Goal: Communication & Community: Answer question/provide support

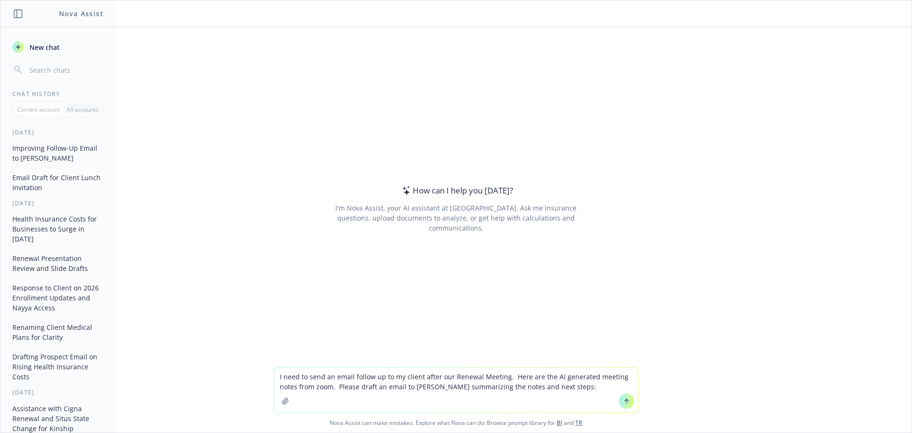
type textarea "L ipsu do sita co adipi elitse do ei te incidi utlab etd Magnaal Enimadm. Veni …"
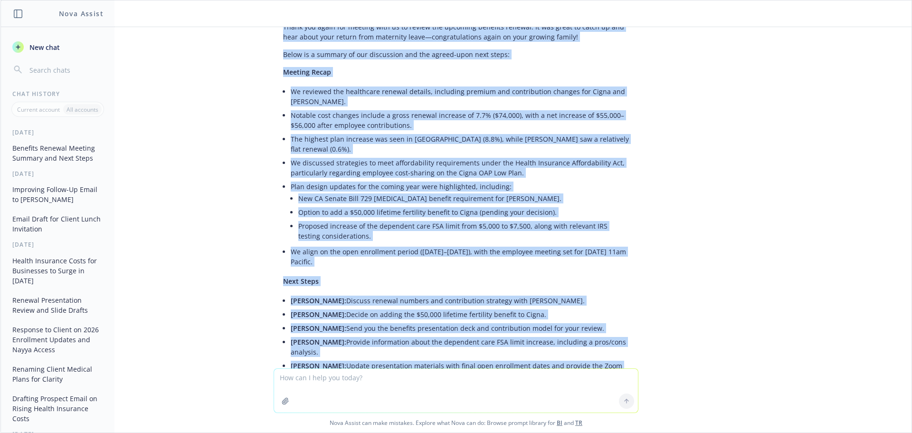
scroll to position [951, 0]
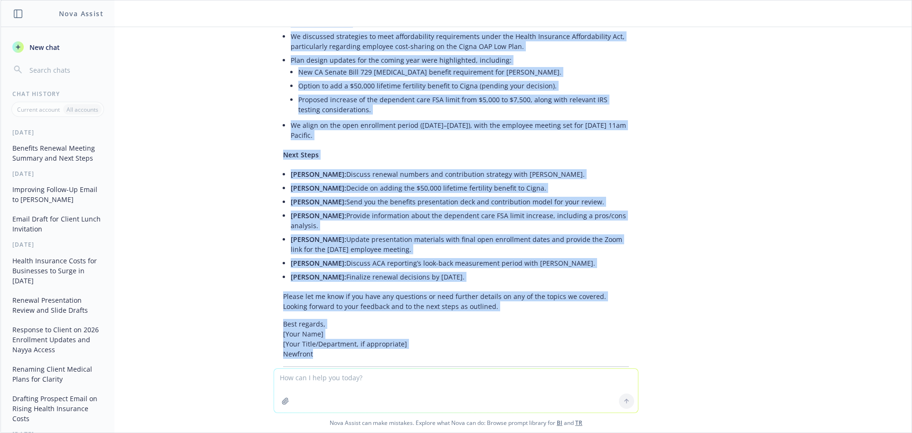
drag, startPoint x: 274, startPoint y: 112, endPoint x: 478, endPoint y: 291, distance: 270.9
click at [478, 291] on div "Certainly! Here’s a professional, concise follow-up email draft for [PERSON_NAM…" at bounding box center [456, 104] width 365 height 567
copy div "Loremip: Dolors-Am & Cons Adipi: Elitsedd Eiusmod Tempori Ut Labore, Etdol mag …"
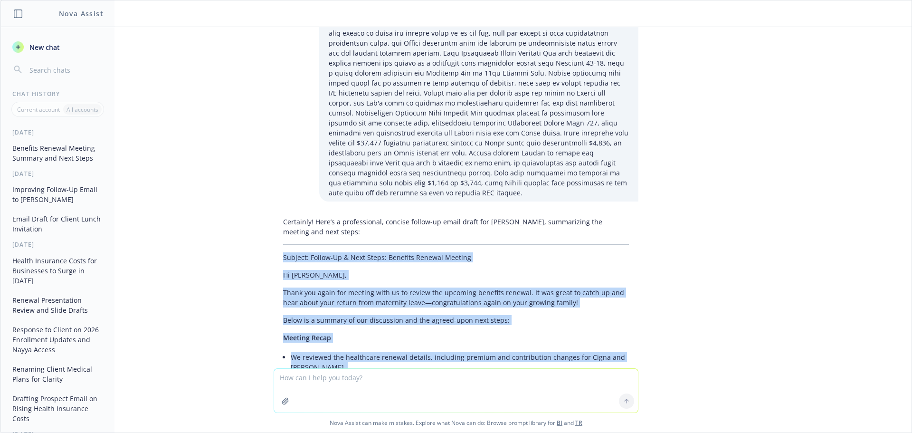
scroll to position [571, 0]
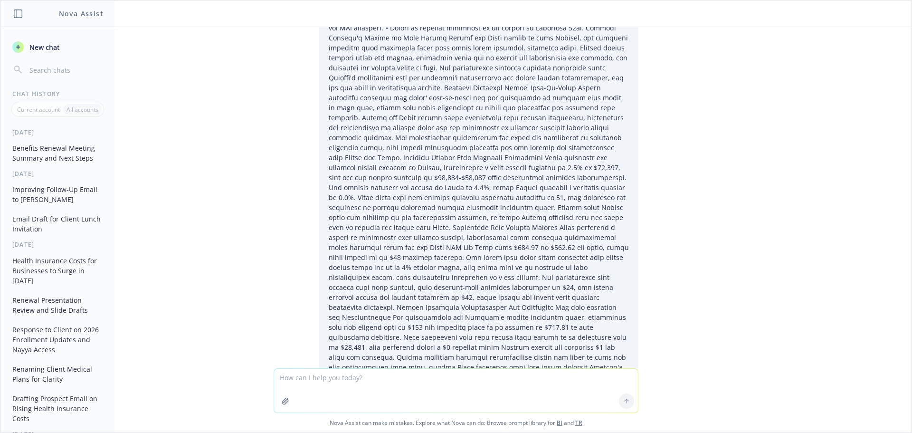
scroll to position [143, 0]
click at [59, 45] on span "New chat" at bounding box center [44, 47] width 32 height 10
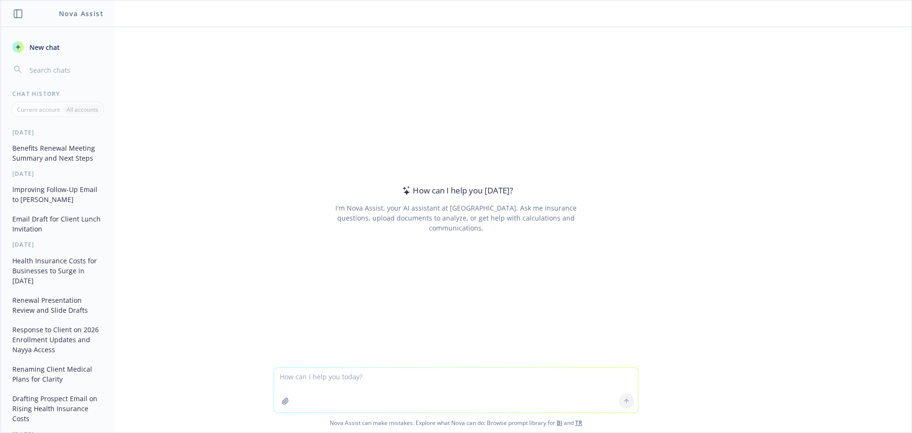
click at [33, 198] on button "Improving Follow-Up Email to [PERSON_NAME]" at bounding box center [58, 194] width 98 height 26
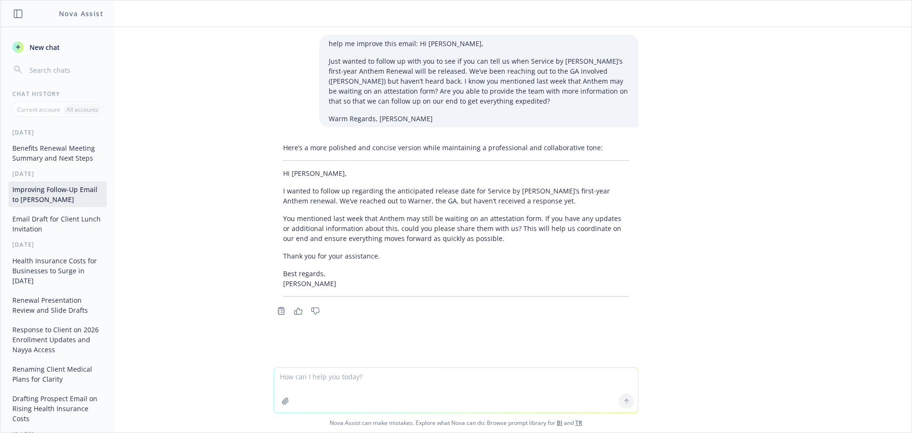
click at [40, 312] on button "Renewal Presentation Review and Slide Drafts" at bounding box center [58, 305] width 98 height 26
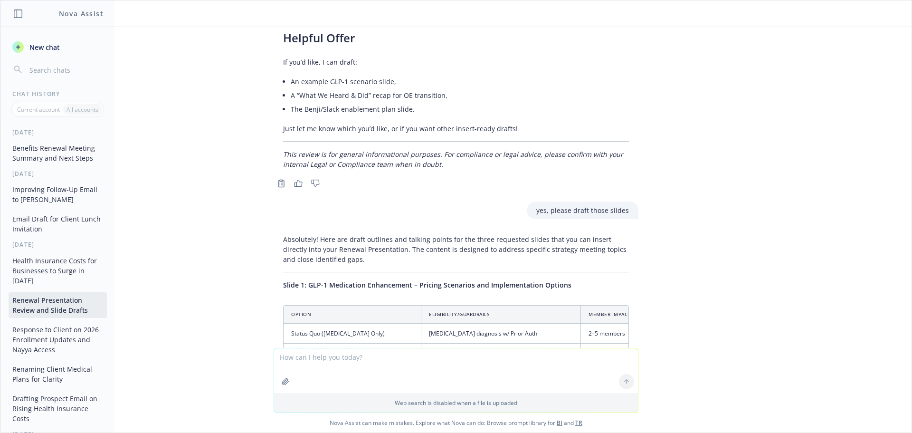
scroll to position [1127, 0]
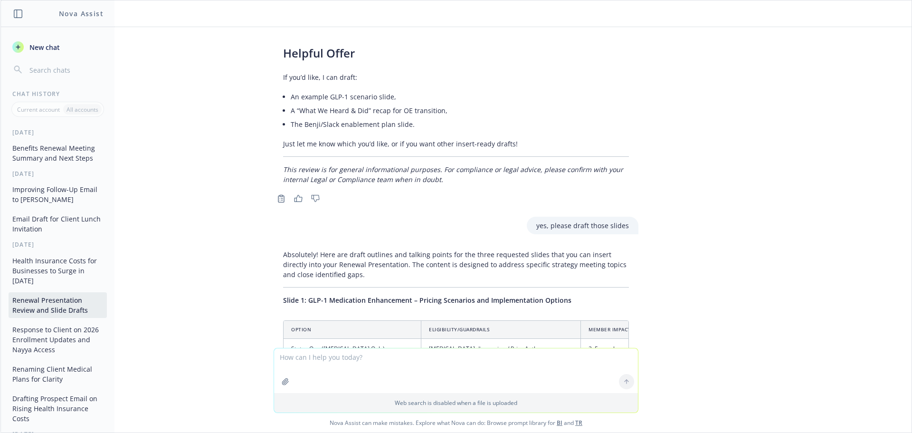
click at [46, 153] on button "Benefits Renewal Meeting Summary and Next Steps" at bounding box center [58, 153] width 98 height 26
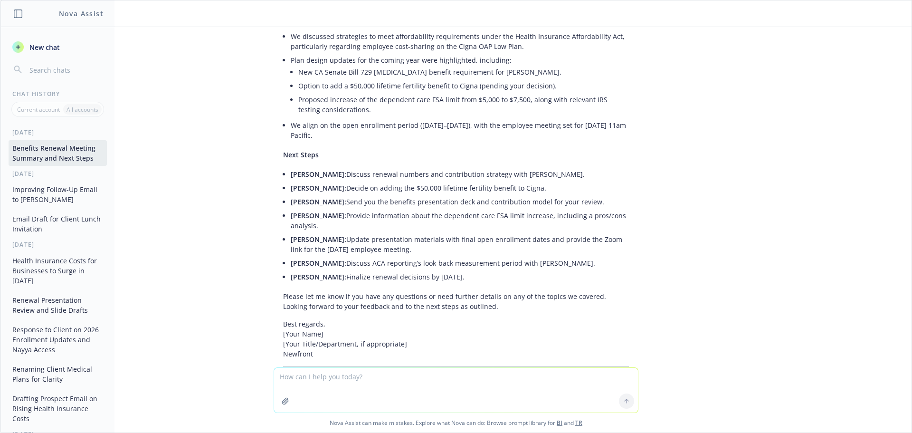
scroll to position [952, 0]
click at [38, 47] on span "New chat" at bounding box center [44, 47] width 32 height 10
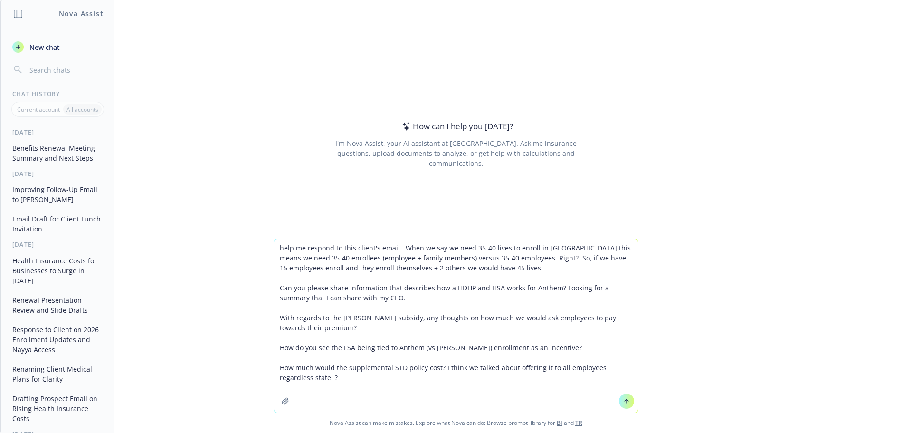
click at [394, 247] on textarea "help me respond to this client's email. When we say we need 35-40 lives to enro…" at bounding box center [456, 325] width 364 height 173
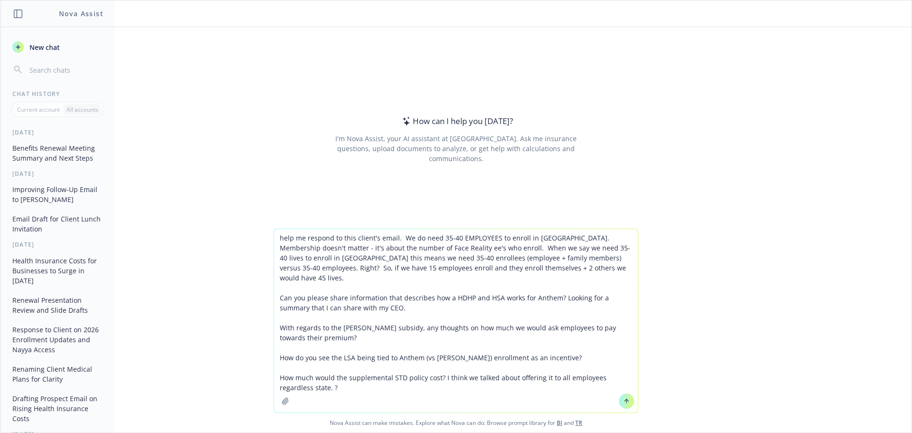
click at [331, 332] on textarea "help me respond to this client's email. We do need 35-40 EMPLOYEES to enroll in…" at bounding box center [456, 320] width 364 height 183
drag, startPoint x: 471, startPoint y: 249, endPoint x: 530, endPoint y: 417, distance: 178.0
click at [530, 417] on div "help me respond to this client's email. We do need 35-40 EMPLOYEES to enroll in…" at bounding box center [455, 330] width 911 height 204
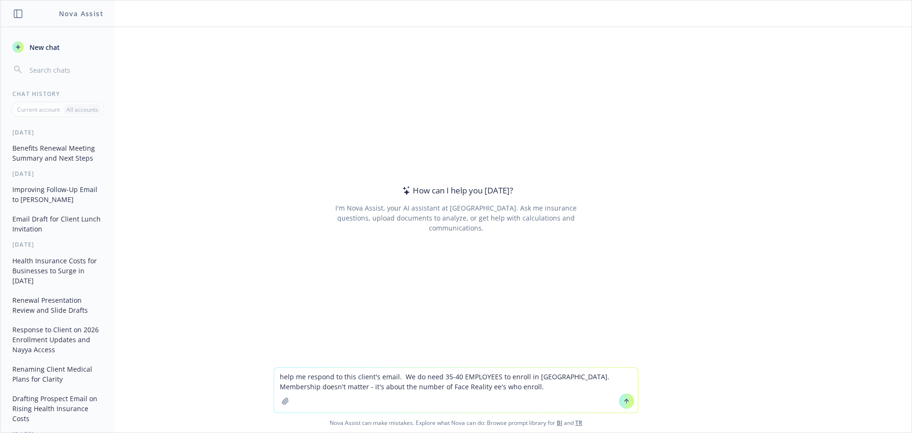
drag, startPoint x: 490, startPoint y: 387, endPoint x: 397, endPoint y: 377, distance: 92.6
click at [397, 377] on textarea "help me respond to this client's email. We do need 35-40 EMPLOYEES to enroll in…" at bounding box center [456, 390] width 364 height 45
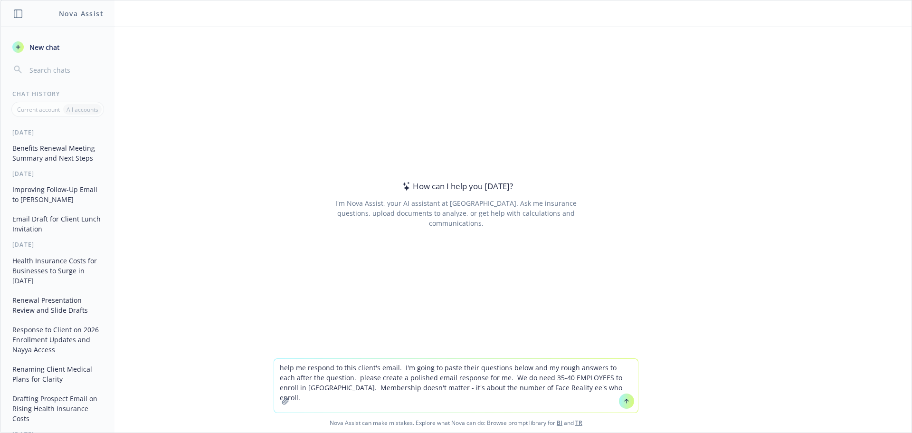
paste textarea "[EXTERNAL] When we say we need 35-40 lives to enroll in [GEOGRAPHIC_DATA] this …"
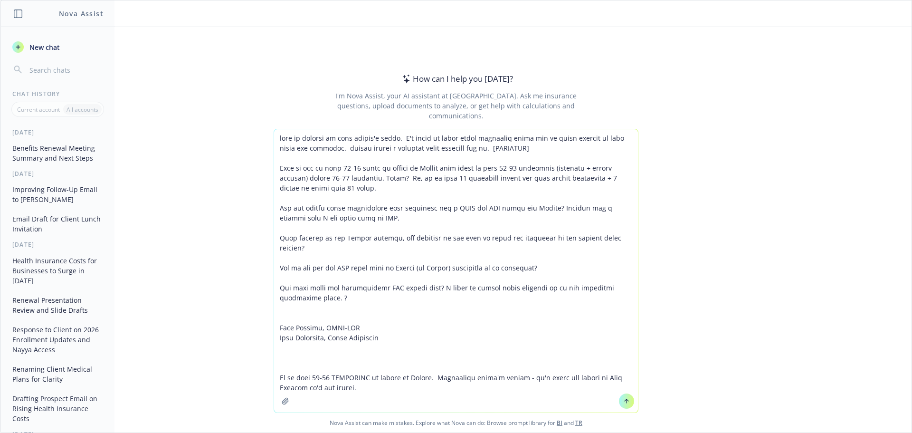
drag, startPoint x: 357, startPoint y: 389, endPoint x: 276, endPoint y: 374, distance: 82.2
click at [276, 374] on textarea at bounding box center [456, 270] width 364 height 283
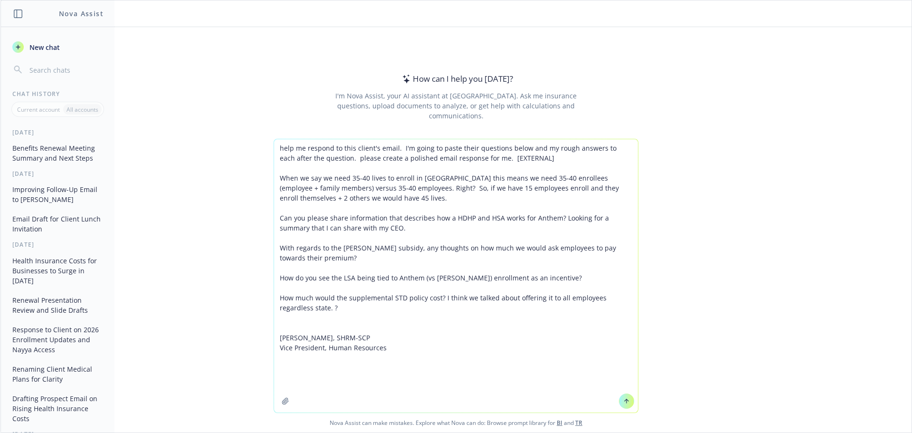
click at [408, 198] on textarea "help me respond to this client's email. I'm going to paste their questions belo…" at bounding box center [456, 275] width 364 height 273
paste textarea "We do need 35-40 EMPLOYEES to enroll in [GEOGRAPHIC_DATA]. Membership doesn't m…"
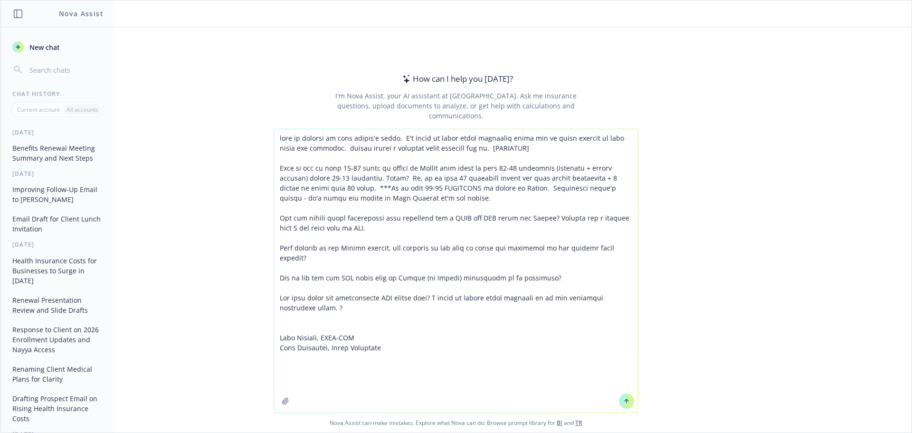
click at [390, 228] on textarea at bounding box center [456, 270] width 364 height 283
click at [370, 261] on textarea at bounding box center [456, 270] width 364 height 283
click at [346, 260] on textarea at bounding box center [456, 270] width 364 height 283
click at [558, 279] on textarea at bounding box center [456, 270] width 364 height 283
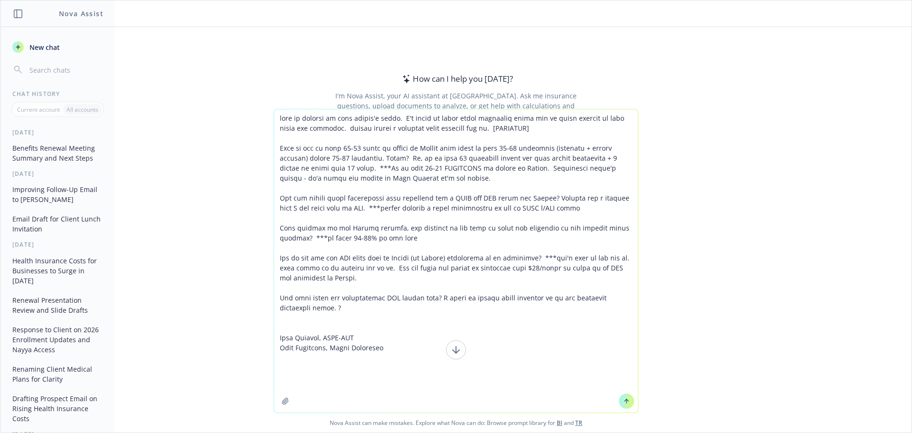
click at [359, 308] on textarea at bounding box center [456, 260] width 364 height 303
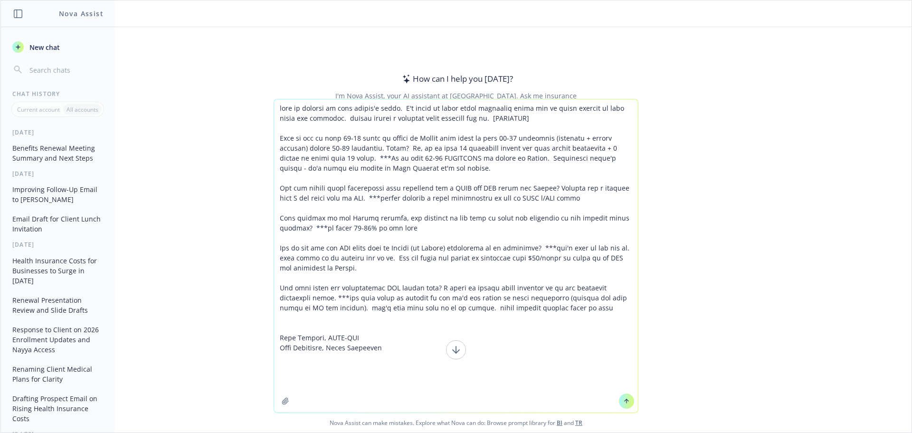
type textarea "help me respond to this client's email. I'm going to paste their questions belo…"
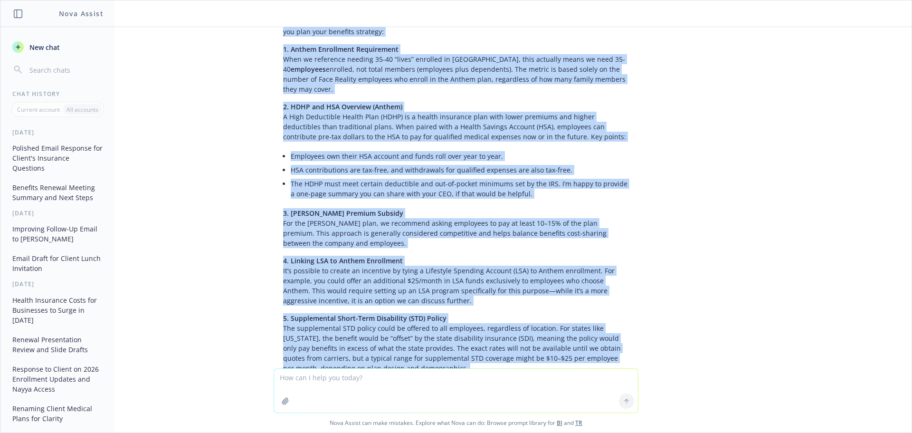
scroll to position [262, 0]
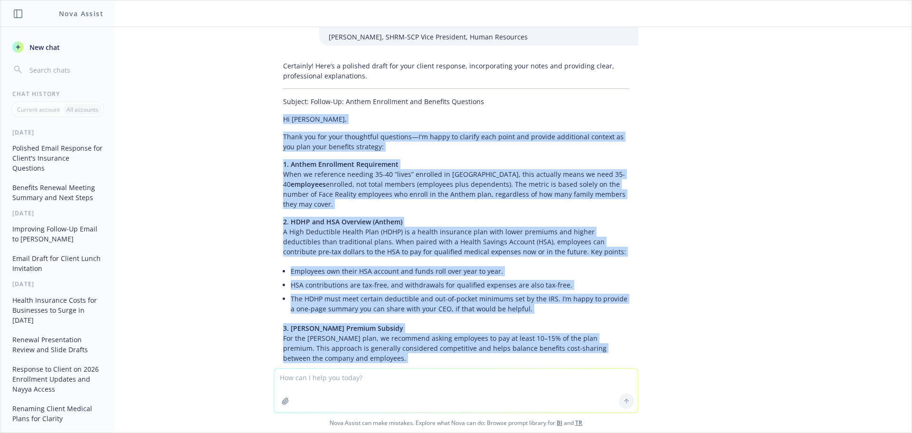
drag, startPoint x: 473, startPoint y: 248, endPoint x: 269, endPoint y: 105, distance: 249.3
click at [274, 105] on div "Certainly! Here’s a polished draft for your client response, incorporating your…" at bounding box center [456, 324] width 365 height 535
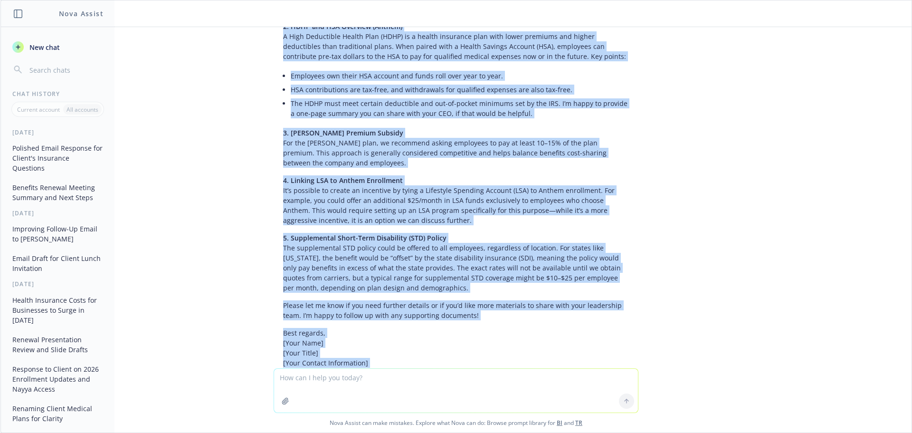
scroll to position [496, 0]
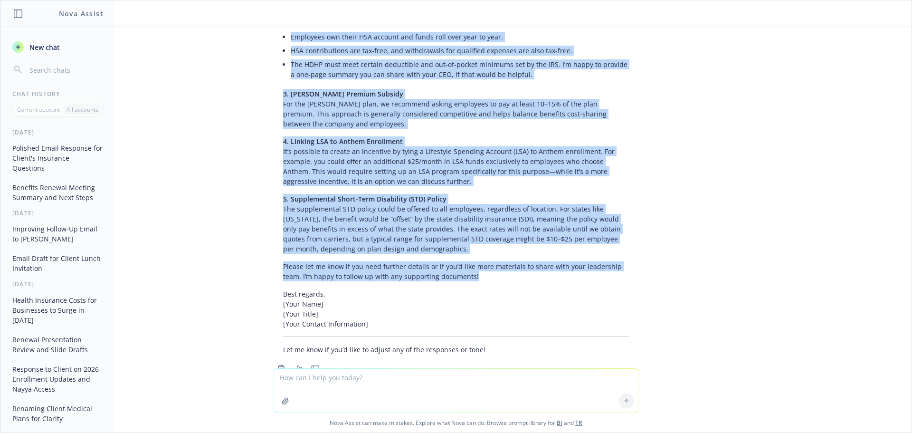
drag, startPoint x: 277, startPoint y: 101, endPoint x: 505, endPoint y: 254, distance: 274.5
click at [505, 254] on div "Certainly! Here’s a polished draft for your client response, incorporating your…" at bounding box center [456, 90] width 365 height 535
copy div "Lo Ipsu, Dolor sit ame cons adipiscing elitseddo—E't incid ut laboree dolo magn…"
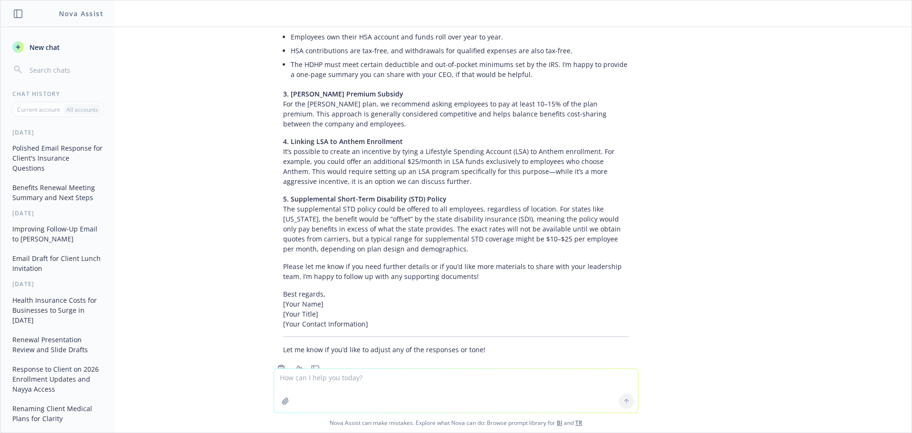
click at [351, 382] on textarea at bounding box center [456, 391] width 364 height 44
type textarea "please create the ono page summary of the HDHP w/HSA"
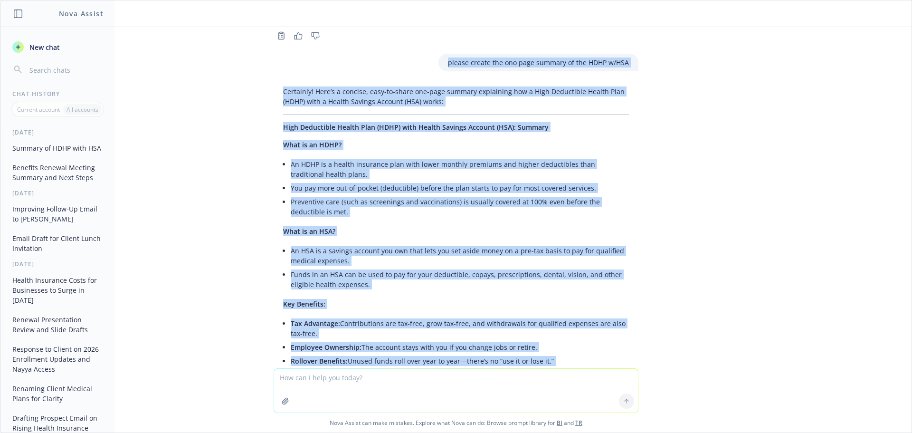
scroll to position [762, 0]
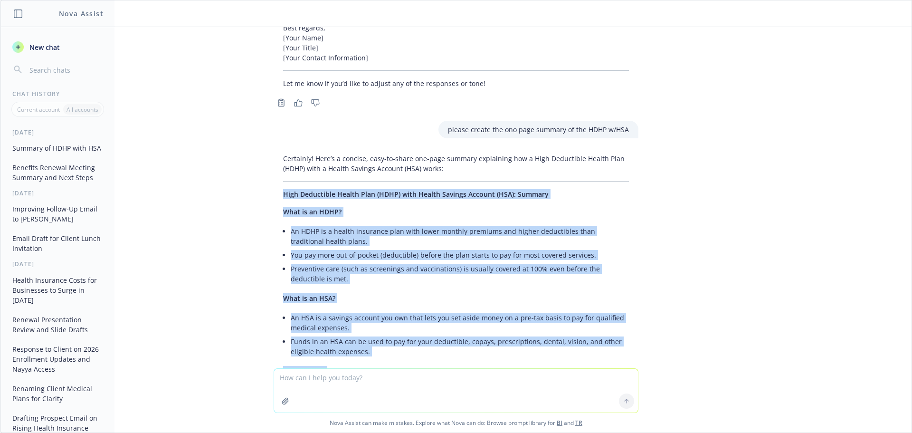
drag, startPoint x: 594, startPoint y: 276, endPoint x: 270, endPoint y: 168, distance: 341.7
copy div "Lore Ipsumdolor Sitame Cons (ADIP) elit Seddoe Tempori Utlabor (ETD): Magnaal E…"
